Goal: Task Accomplishment & Management: Complete application form

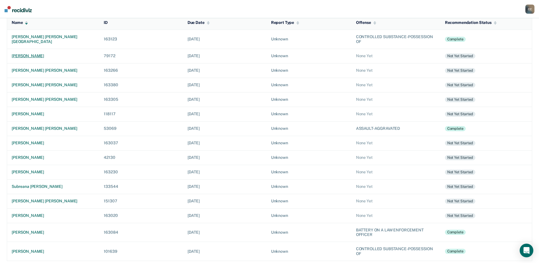
scroll to position [67, 0]
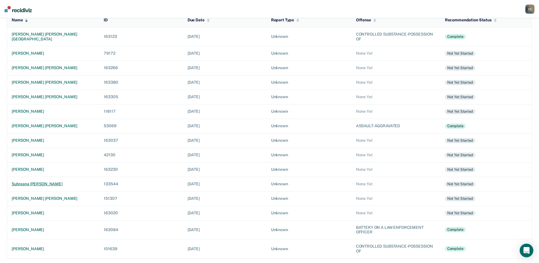
click at [45, 185] on div "subreana [PERSON_NAME]" at bounding box center [53, 183] width 83 height 5
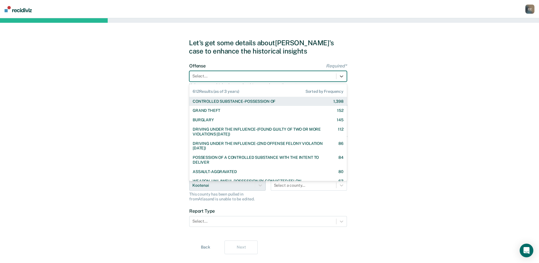
click at [222, 76] on div at bounding box center [262, 76] width 141 height 6
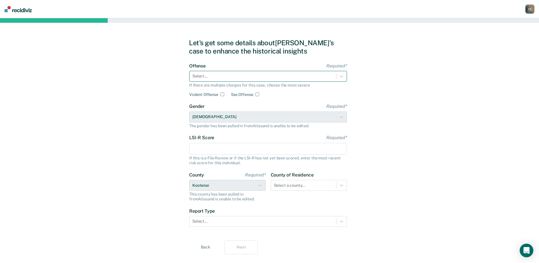
click at [240, 76] on div at bounding box center [262, 76] width 141 height 6
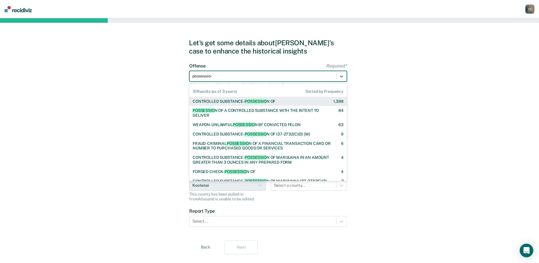
type input "possession"
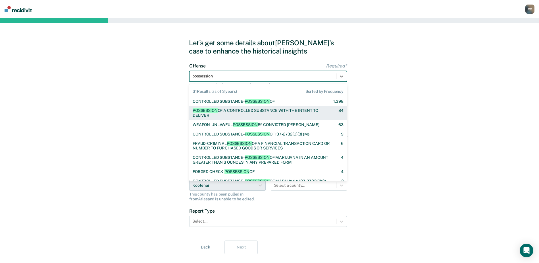
click at [240, 107] on div "POSSESSION OF A CONTROLLED SUBSTANCE WITH THE INTENT TO DELIVER 84" at bounding box center [268, 113] width 158 height 14
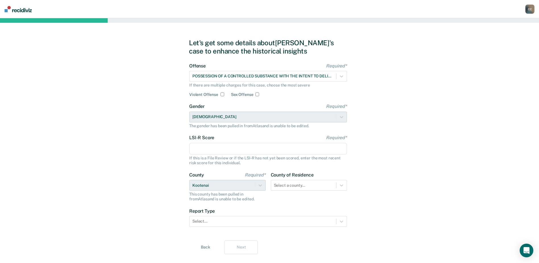
click at [190, 152] on input "LSI-R Score Required*" at bounding box center [268, 149] width 158 height 12
type input "28"
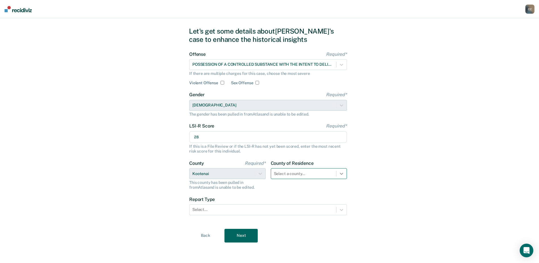
click at [339, 179] on div "Select a county..." at bounding box center [309, 173] width 76 height 11
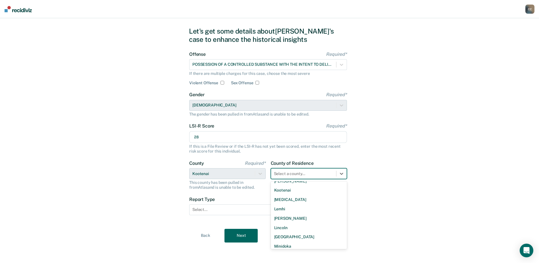
scroll to position [345, 0]
click at [290, 244] on div "[US_STATE]" at bounding box center [309, 242] width 76 height 9
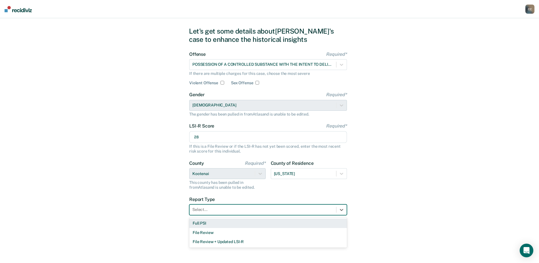
click at [216, 210] on div at bounding box center [262, 209] width 141 height 6
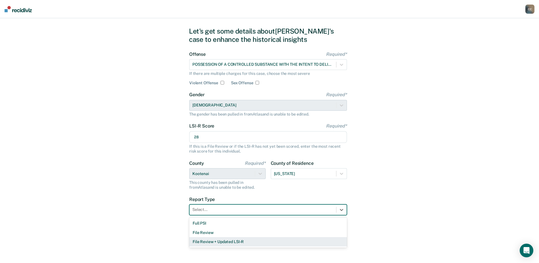
click at [215, 239] on div "File Review + Updated LSI-R" at bounding box center [268, 241] width 158 height 9
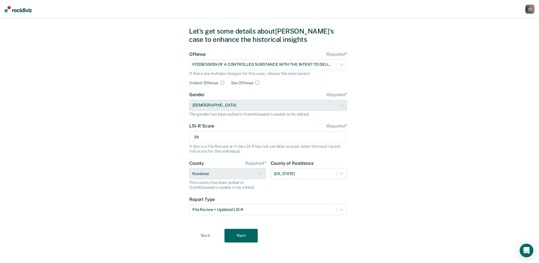
click at [243, 231] on button "Next" at bounding box center [241, 235] width 33 height 14
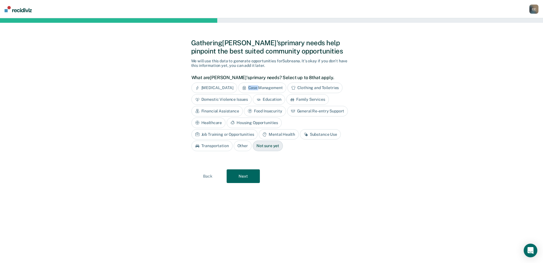
click at [262, 85] on div "Case Management" at bounding box center [262, 87] width 48 height 11
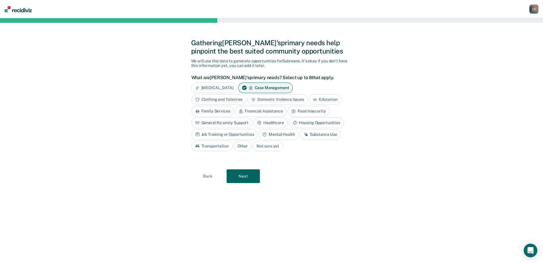
click at [276, 134] on div "Mental Health" at bounding box center [279, 134] width 40 height 11
click at [328, 133] on div "Substance Use" at bounding box center [327, 134] width 41 height 11
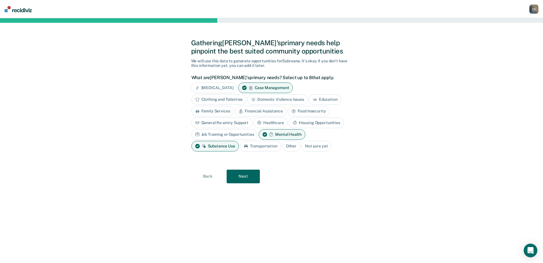
click at [243, 177] on button "Next" at bounding box center [243, 176] width 33 height 14
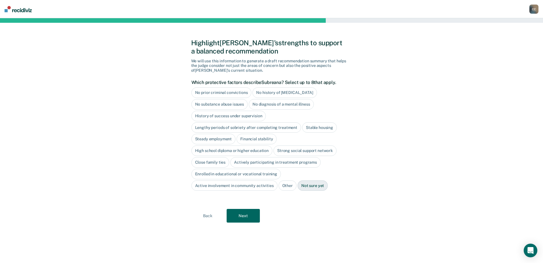
click at [317, 124] on div "Stable housing" at bounding box center [319, 127] width 35 height 11
click at [203, 159] on div "Close family ties" at bounding box center [211, 162] width 38 height 11
click at [202, 161] on div "Close family ties" at bounding box center [214, 162] width 45 height 11
click at [202, 161] on div "Close family ties" at bounding box center [211, 162] width 38 height 11
click at [244, 214] on button "Next" at bounding box center [243, 216] width 33 height 14
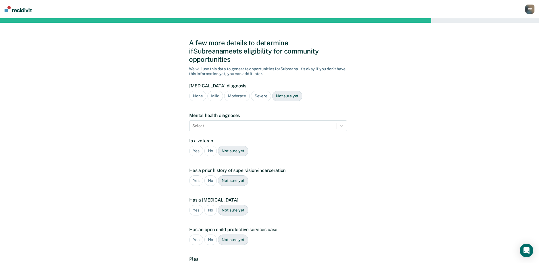
click at [267, 91] on div "Severe" at bounding box center [261, 96] width 20 height 11
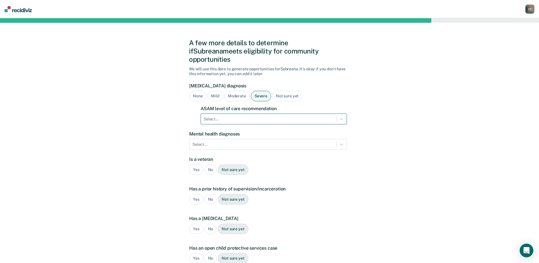
click at [266, 116] on div at bounding box center [269, 119] width 130 height 6
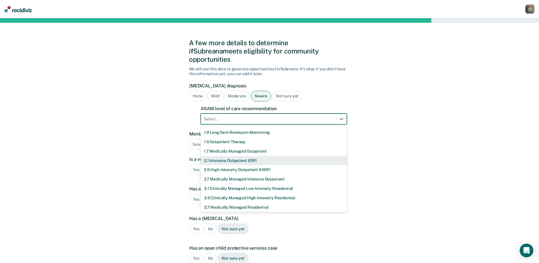
click at [238, 156] on div "2.1 Intensive Outpatient (IOP)" at bounding box center [274, 160] width 146 height 9
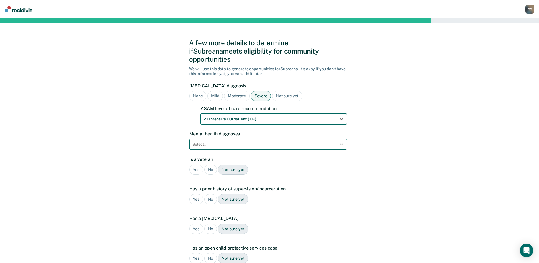
click at [217, 141] on div at bounding box center [262, 144] width 141 height 6
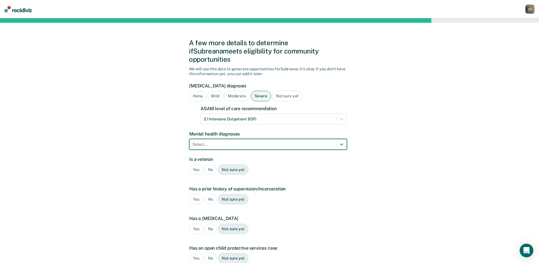
click at [208, 141] on div at bounding box center [262, 144] width 141 height 6
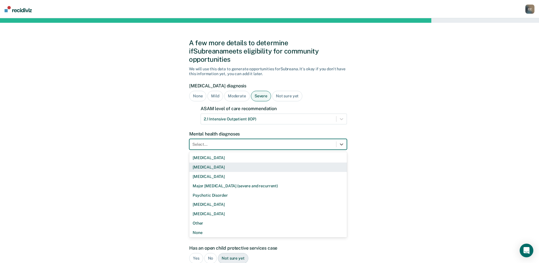
click at [216, 162] on div "[MEDICAL_DATA]" at bounding box center [268, 166] width 158 height 9
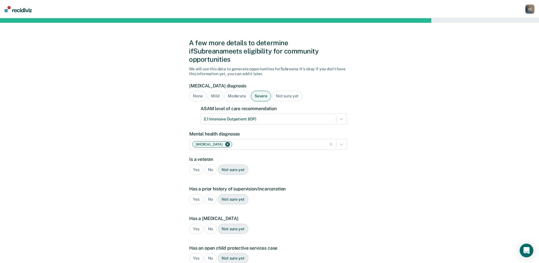
click at [210, 164] on div "No" at bounding box center [210, 169] width 13 height 11
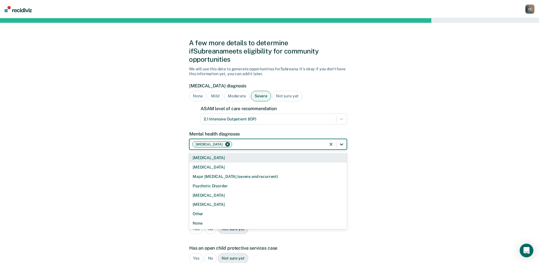
click at [343, 141] on icon at bounding box center [342, 144] width 6 height 6
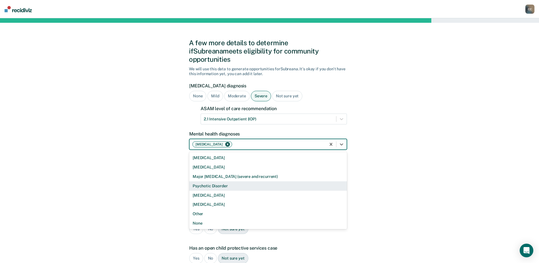
click at [152, 179] on div "A few more details to determine if Subreana meets eligibility for community opp…" at bounding box center [269, 181] width 539 height 327
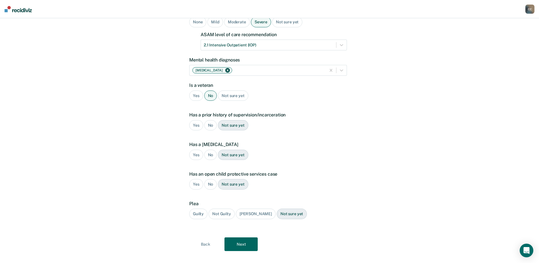
scroll to position [74, 0]
click at [200, 120] on div "Yes" at bounding box center [196, 125] width 14 height 11
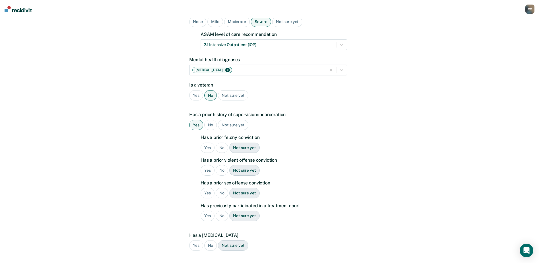
click at [210, 142] on div "Yes" at bounding box center [208, 147] width 14 height 11
click at [224, 165] on div "No" at bounding box center [222, 170] width 13 height 11
click at [223, 188] on div "No" at bounding box center [222, 193] width 13 height 11
click at [221, 210] on div "No" at bounding box center [222, 215] width 13 height 11
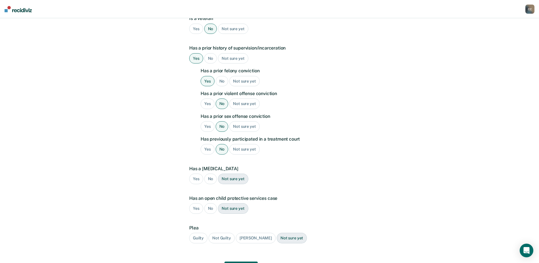
scroll to position [165, 0]
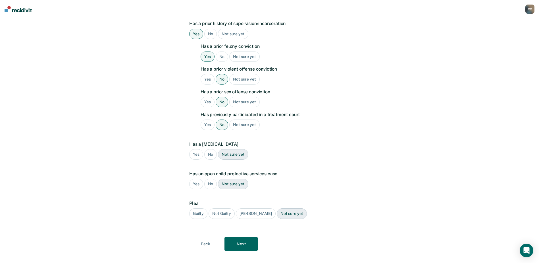
click at [212, 149] on div "No" at bounding box center [210, 154] width 13 height 11
click at [212, 178] on div "No" at bounding box center [210, 183] width 13 height 11
click at [198, 209] on div "Guilty" at bounding box center [198, 213] width 18 height 11
click at [242, 237] on button "Next" at bounding box center [241, 244] width 33 height 14
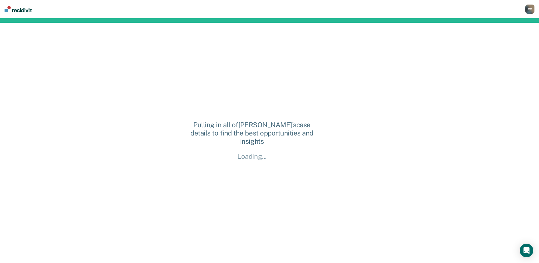
scroll to position [0, 0]
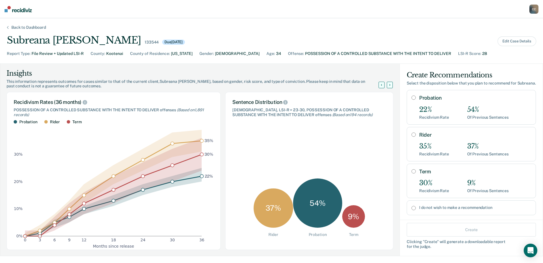
click at [412, 137] on input "Rider" at bounding box center [414, 134] width 4 height 5
radio input "true"
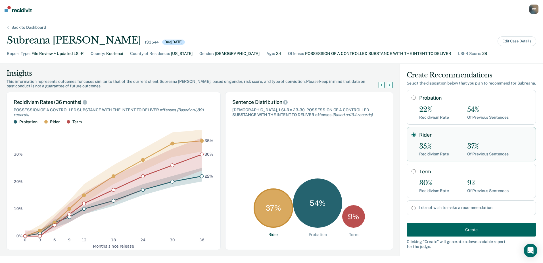
click at [476, 229] on button "Create" at bounding box center [471, 230] width 129 height 14
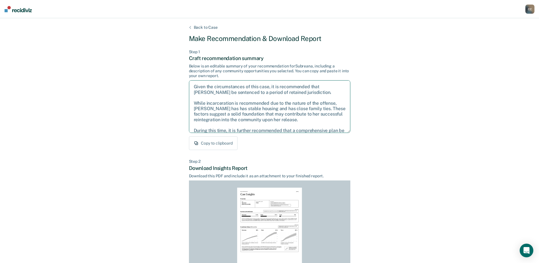
scroll to position [20, 0]
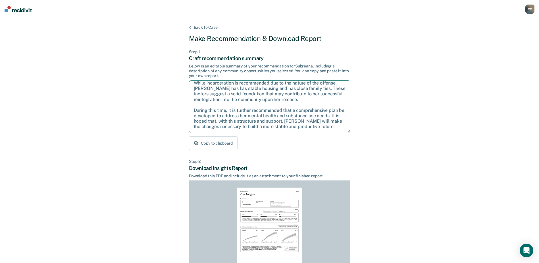
drag, startPoint x: 193, startPoint y: 86, endPoint x: 365, endPoint y: 158, distance: 186.6
click at [365, 158] on div "Back to Case Make Recommendation & Download Report Step 1 Craft recommendation …" at bounding box center [269, 171] width 539 height 306
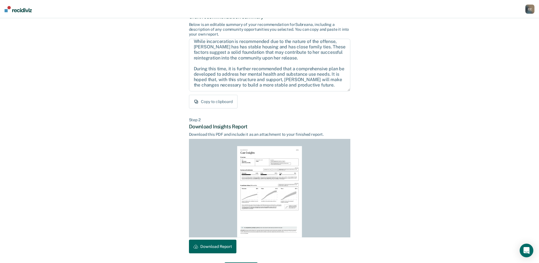
scroll to position [61, 0]
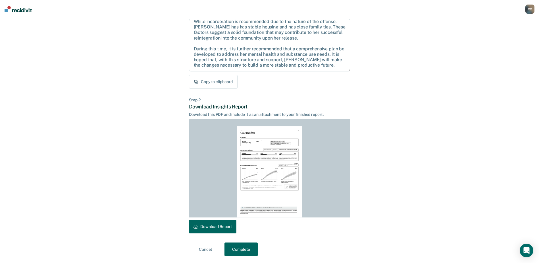
click at [215, 230] on button "Download Report" at bounding box center [212, 226] width 47 height 14
click at [236, 252] on button "Complete" at bounding box center [241, 249] width 33 height 14
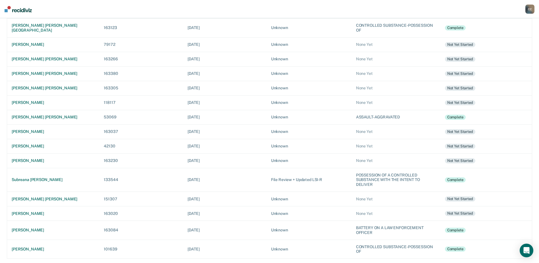
scroll to position [76, 0]
click at [52, 161] on div "[PERSON_NAME]" at bounding box center [53, 160] width 83 height 5
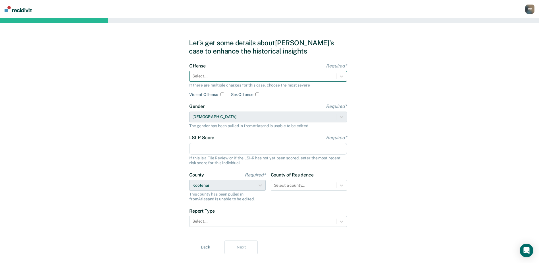
click at [254, 77] on div at bounding box center [262, 76] width 141 height 6
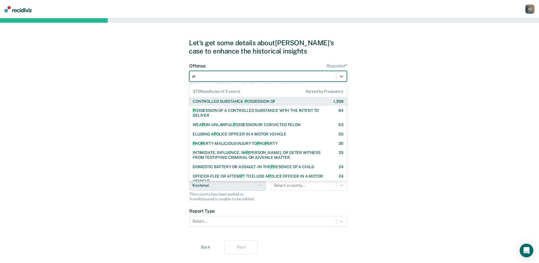
type input "pos"
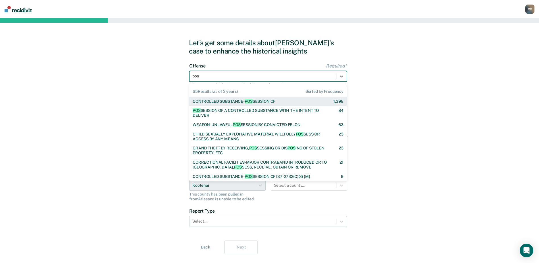
click at [247, 100] on span "POS" at bounding box center [249, 101] width 8 height 5
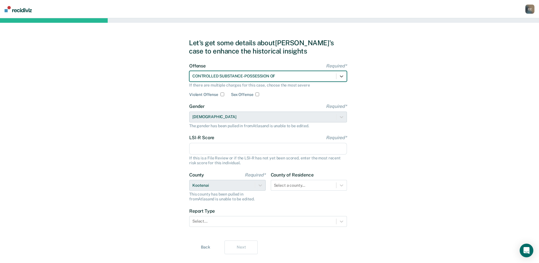
click at [208, 146] on input "LSI-R Score Required*" at bounding box center [268, 149] width 158 height 12
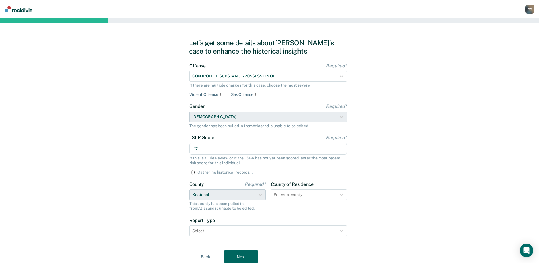
type input "17"
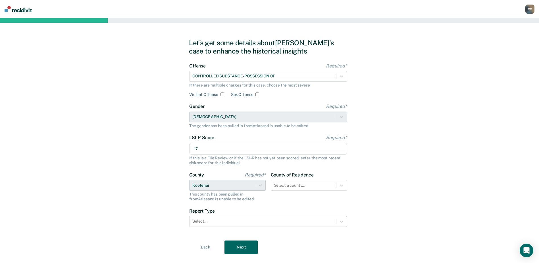
click at [323, 199] on div "County of Residence Select a county..." at bounding box center [309, 186] width 76 height 29
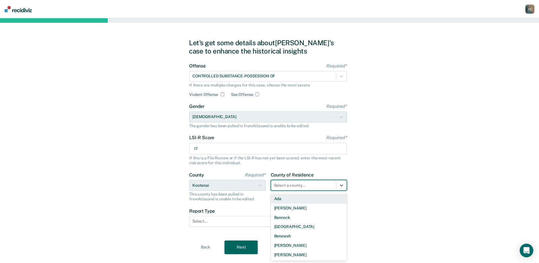
scroll to position [12, 0]
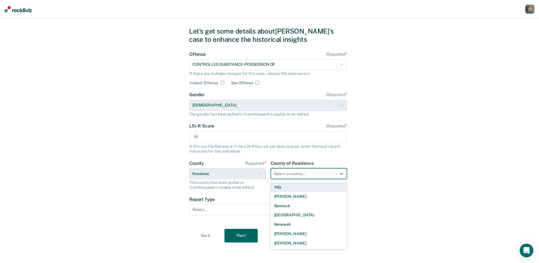
click at [323, 179] on div "44 results available. Use Up and Down to choose options, press Enter to select …" at bounding box center [309, 173] width 76 height 11
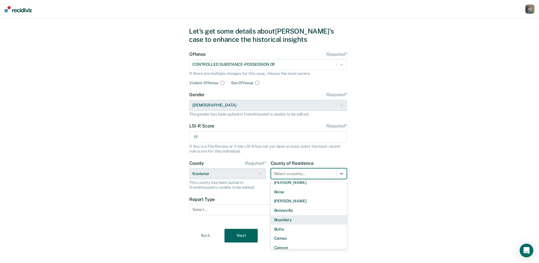
scroll to position [203, 0]
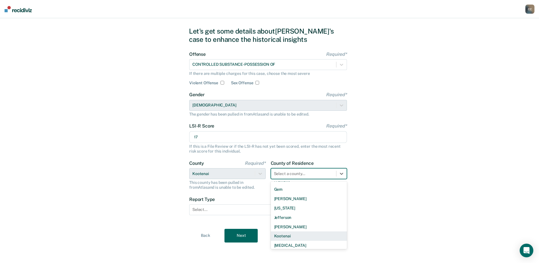
click at [302, 235] on div "Kootenai" at bounding box center [309, 235] width 76 height 9
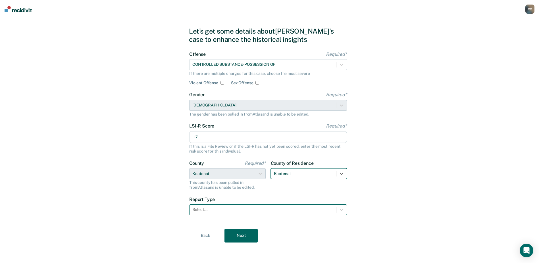
click at [240, 212] on div at bounding box center [262, 209] width 141 height 6
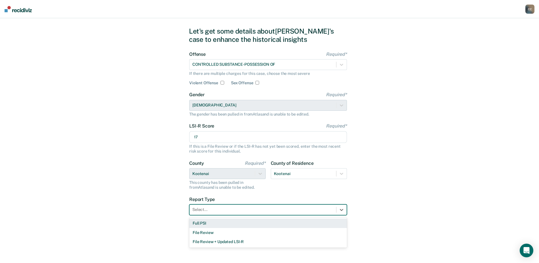
click at [229, 225] on div "Full PSI" at bounding box center [268, 222] width 158 height 9
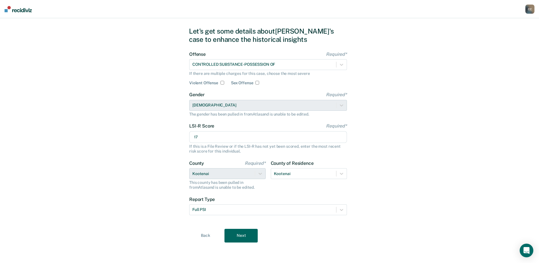
click at [242, 237] on button "Next" at bounding box center [241, 235] width 33 height 14
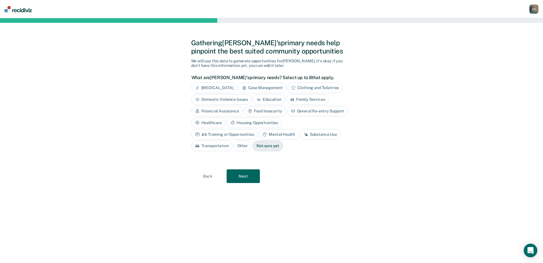
click at [300, 135] on div "Substance Use" at bounding box center [320, 134] width 41 height 11
click at [240, 176] on button "Next" at bounding box center [243, 176] width 33 height 14
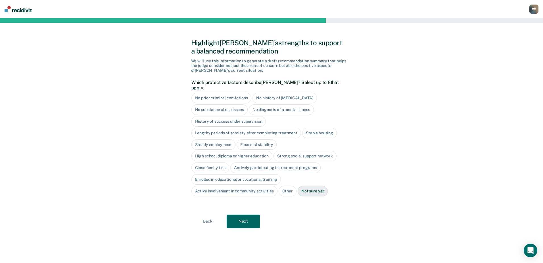
click at [277, 93] on div "No history of [MEDICAL_DATA]" at bounding box center [285, 98] width 64 height 11
click at [277, 104] on div "No diagnosis of a mental illness" at bounding box center [281, 109] width 65 height 11
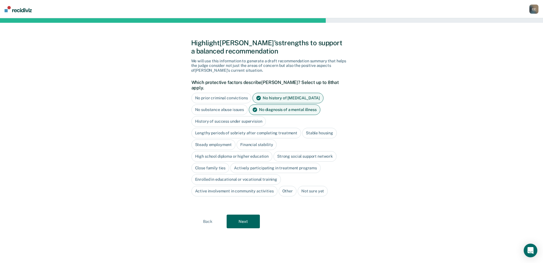
click at [323, 128] on div "Stable housing" at bounding box center [319, 133] width 35 height 11
click at [226, 139] on div "Steady employment" at bounding box center [214, 144] width 44 height 11
click at [262, 139] on div "Financial stability" at bounding box center [263, 144] width 40 height 11
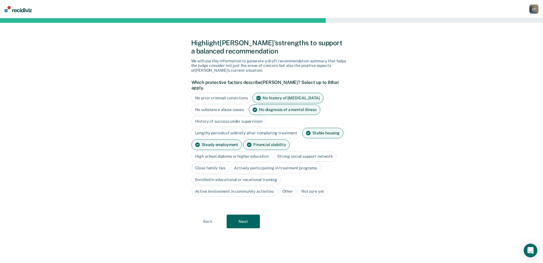
click at [245, 151] on div "High school diploma or higher education" at bounding box center [232, 156] width 81 height 11
click at [249, 163] on div "Actively participating in treatment programs" at bounding box center [275, 168] width 90 height 11
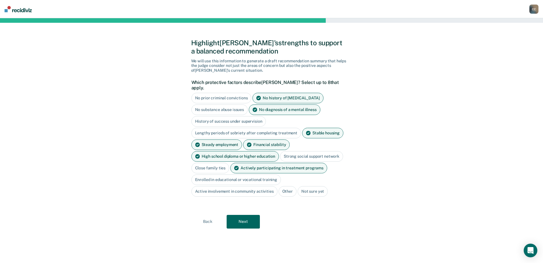
click at [238, 217] on button "Next" at bounding box center [243, 222] width 33 height 14
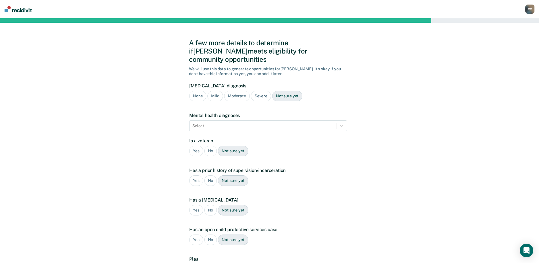
click at [262, 91] on div "Severe" at bounding box center [261, 96] width 20 height 11
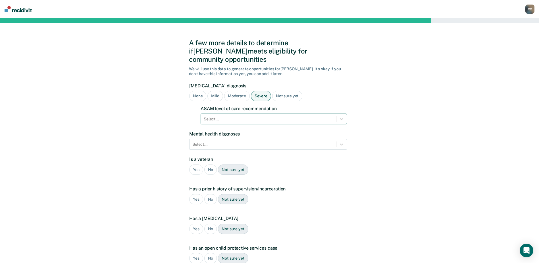
click at [246, 116] on div at bounding box center [269, 119] width 130 height 6
click at [287, 115] on div "Select..." at bounding box center [268, 119] width 135 height 8
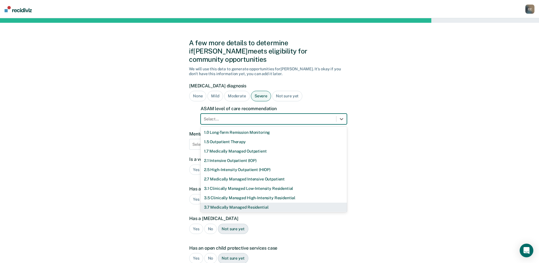
click at [236, 202] on div "3.7 Medically Managed Residential" at bounding box center [274, 206] width 146 height 9
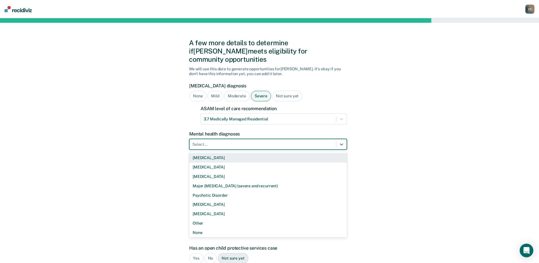
click at [231, 141] on div at bounding box center [262, 144] width 141 height 6
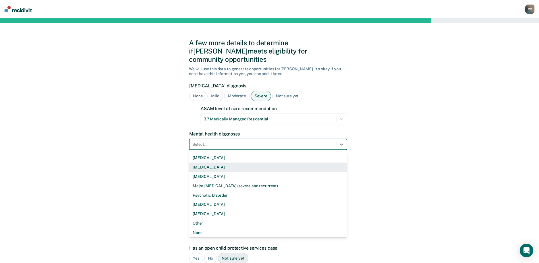
click at [170, 164] on div "A few more details to determine if [PERSON_NAME] meets eligibility for communit…" at bounding box center [269, 181] width 539 height 327
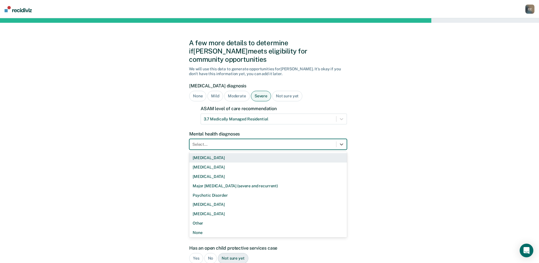
click at [201, 141] on div at bounding box center [262, 144] width 141 height 6
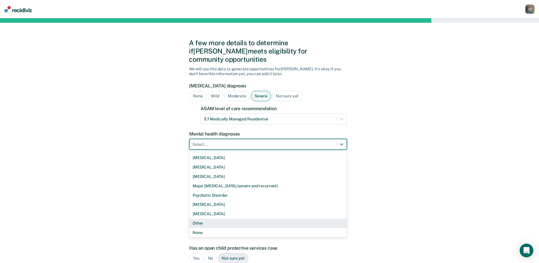
click at [228, 218] on div "Other" at bounding box center [268, 222] width 158 height 9
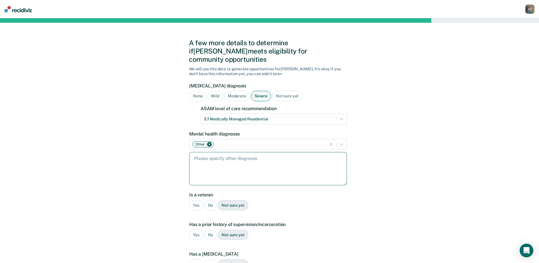
click at [228, 159] on textarea at bounding box center [268, 168] width 158 height 33
click at [270, 157] on textarea "[MEDICAL_DATA]" at bounding box center [268, 168] width 158 height 33
type textarea "[MEDICAL_DATA]"
click at [212, 200] on div "No" at bounding box center [210, 205] width 13 height 11
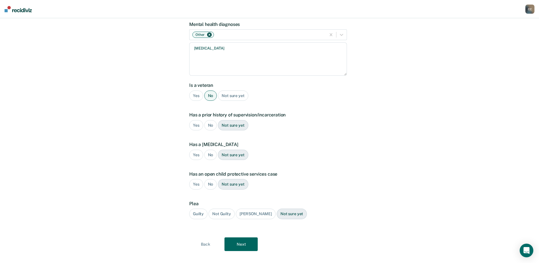
scroll to position [110, 0]
click at [209, 120] on div "No" at bounding box center [210, 125] width 13 height 11
click at [198, 120] on div "Yes" at bounding box center [196, 125] width 14 height 11
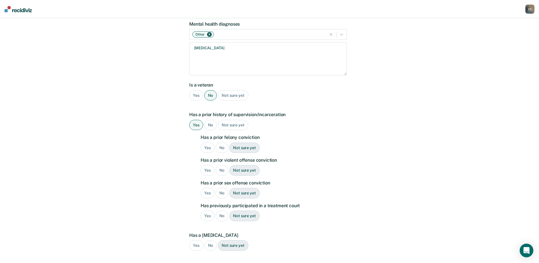
click at [222, 142] on div "No" at bounding box center [222, 147] width 13 height 11
click at [221, 165] on div "No" at bounding box center [222, 170] width 13 height 11
click at [222, 180] on div "Has a prior felony conviction Yes No Not sure yet Has a prior violent offense c…" at bounding box center [274, 179] width 146 height 91
click at [222, 188] on div "No" at bounding box center [222, 193] width 13 height 11
click at [222, 210] on div "No" at bounding box center [222, 215] width 13 height 11
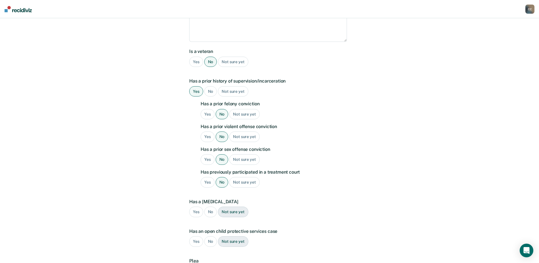
scroll to position [195, 0]
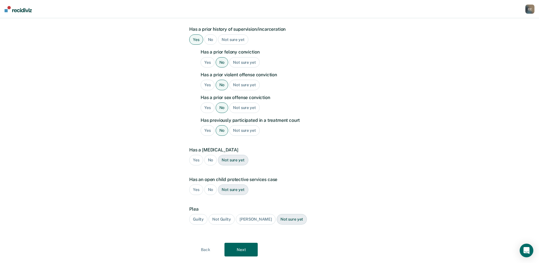
click at [196, 155] on div "Yes" at bounding box center [196, 160] width 14 height 11
click at [212, 184] on div "No" at bounding box center [210, 189] width 13 height 11
click at [201, 214] on div "Guilty" at bounding box center [198, 219] width 18 height 11
click at [233, 242] on button "Next" at bounding box center [241, 249] width 33 height 14
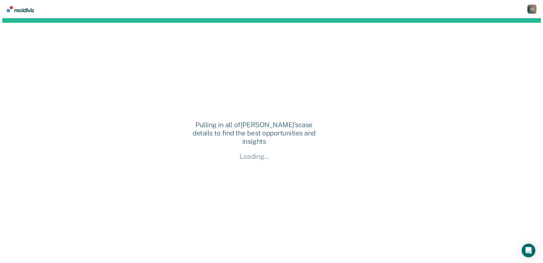
scroll to position [0, 0]
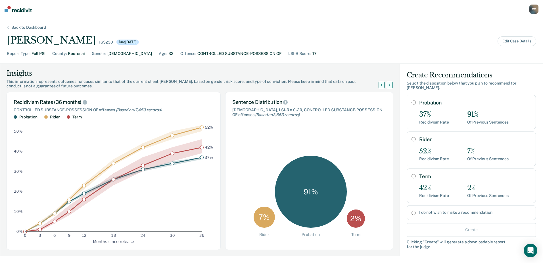
click at [412, 100] on input "Probation" at bounding box center [414, 102] width 4 height 5
radio input "true"
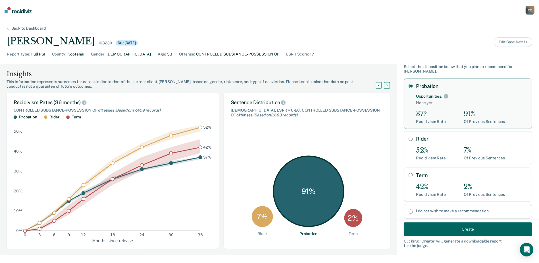
scroll to position [26, 0]
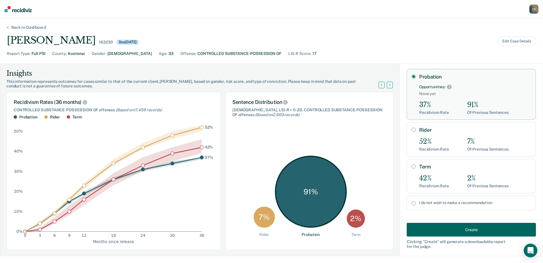
click at [430, 232] on button "Create" at bounding box center [471, 230] width 129 height 14
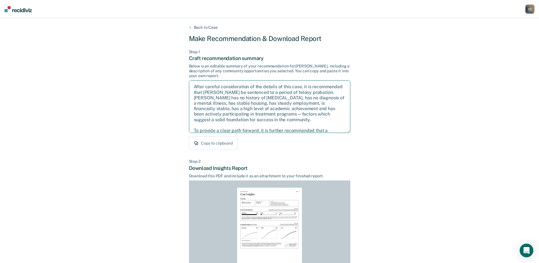
scroll to position [42, 0]
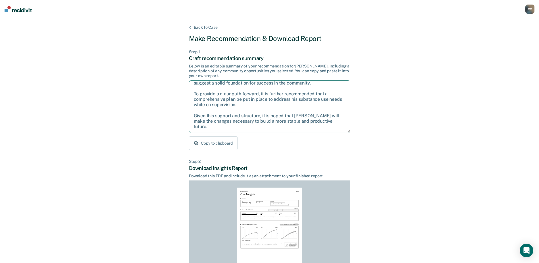
drag, startPoint x: 194, startPoint y: 87, endPoint x: 305, endPoint y: 153, distance: 129.0
click at [305, 153] on div "Back to Case Make Recommendation & Download Report Step 1 Craft recommendation …" at bounding box center [269, 171] width 161 height 292
click at [375, 100] on div "Back to Case Make Recommendation & Download Report Step 1 Craft recommendation …" at bounding box center [269, 171] width 539 height 306
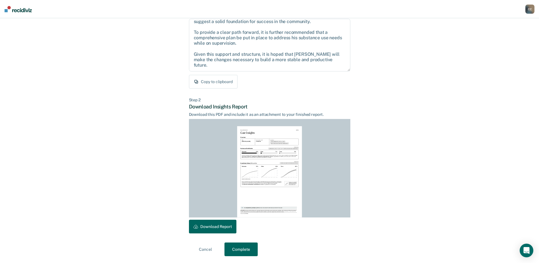
click at [211, 225] on button "Download Report" at bounding box center [212, 226] width 47 height 14
click at [244, 249] on button "Complete" at bounding box center [241, 249] width 33 height 14
